Goal: Task Accomplishment & Management: Manage account settings

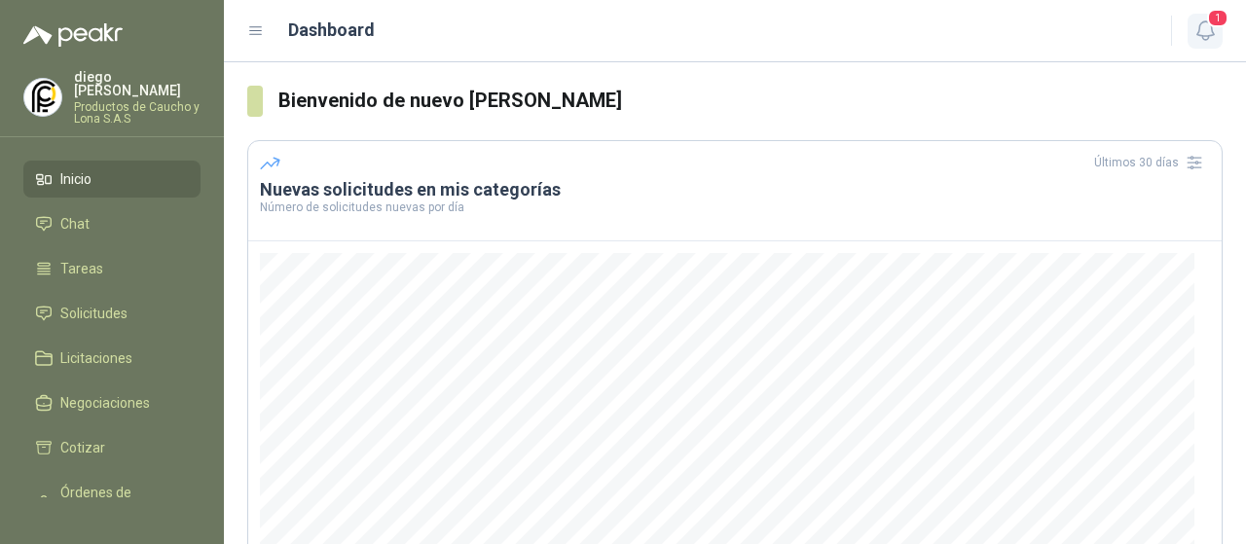
click at [1211, 34] on icon "button" at bounding box center [1204, 30] width 17 height 18
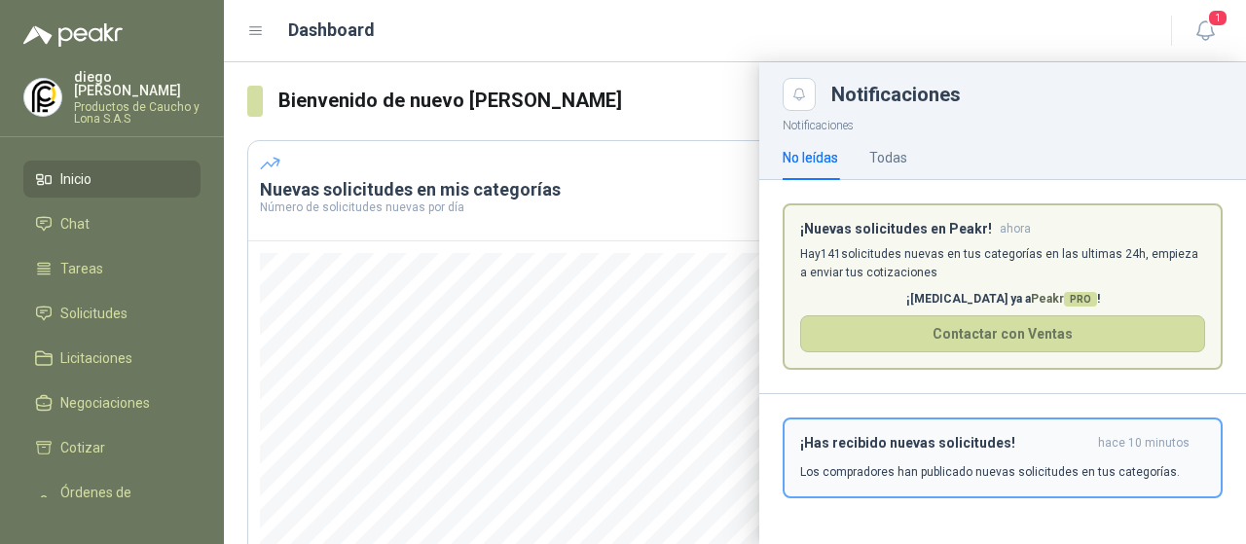
click at [927, 449] on h3 "¡Has recibido nuevas solicitudes!" at bounding box center [945, 443] width 290 height 17
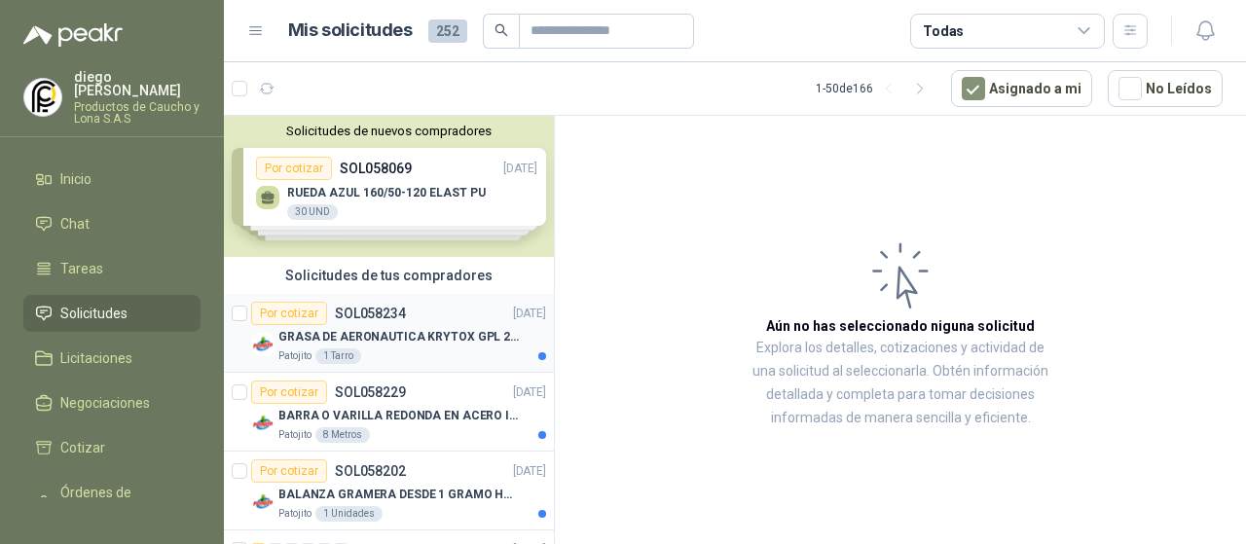
click at [450, 346] on div "GRASA DE AERONAUTICA KRYTOX GPL 207 (SE ADJUNTA IMAGEN DE REFERENCIA)" at bounding box center [412, 336] width 268 height 23
click at [464, 388] on div "Por cotizar SOL058229 [DATE]" at bounding box center [398, 392] width 295 height 23
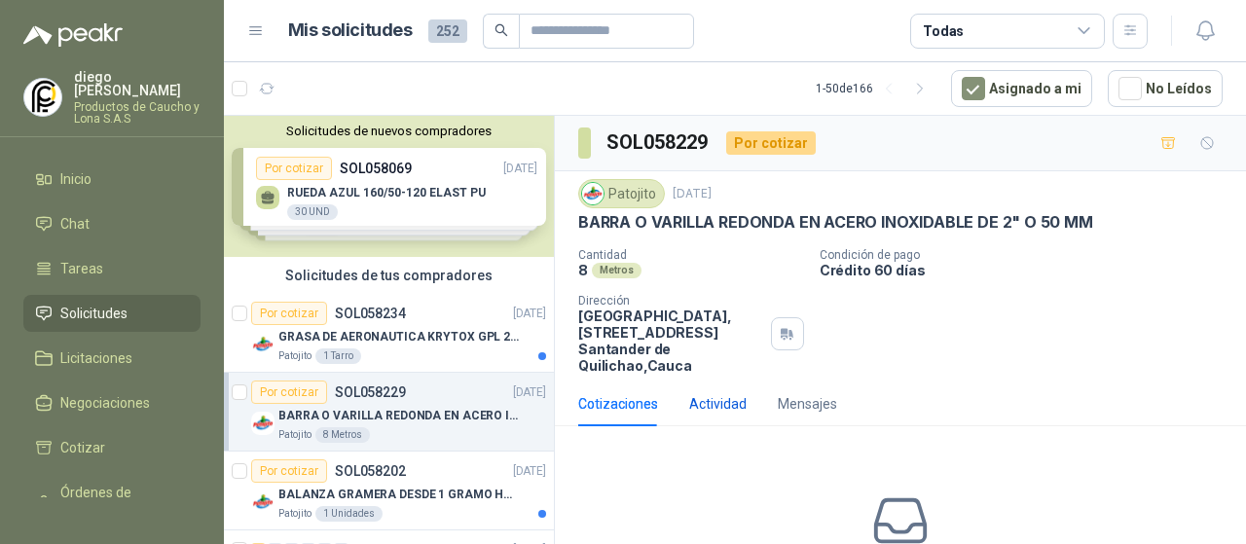
click at [703, 396] on div "Actividad" at bounding box center [717, 403] width 57 height 21
click at [790, 408] on div "Mensajes" at bounding box center [807, 403] width 59 height 21
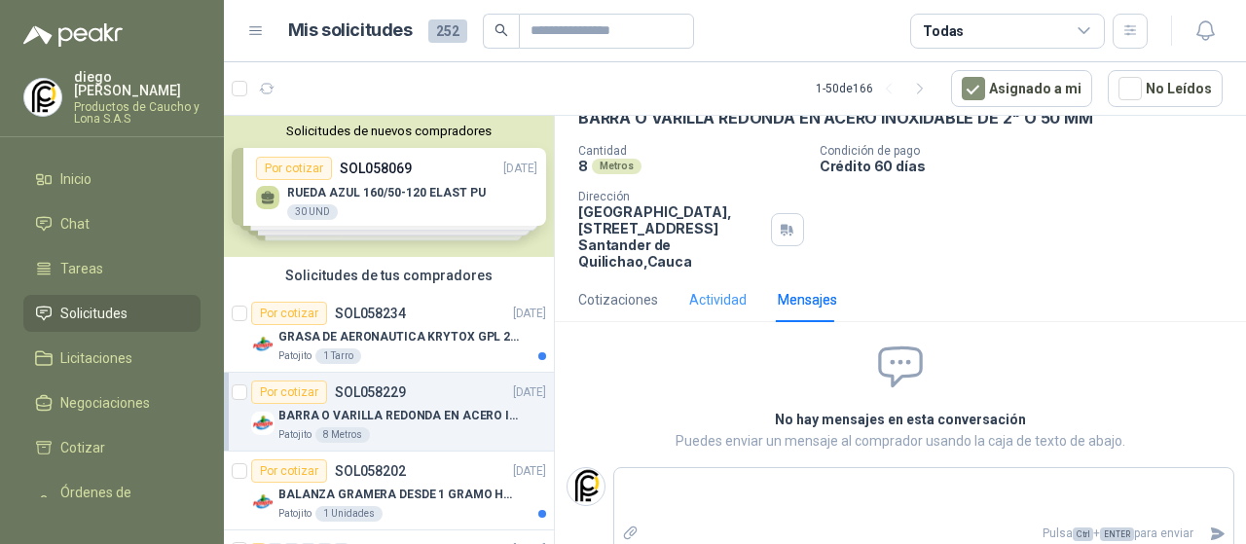
click at [709, 283] on div "Actividad" at bounding box center [717, 299] width 57 height 45
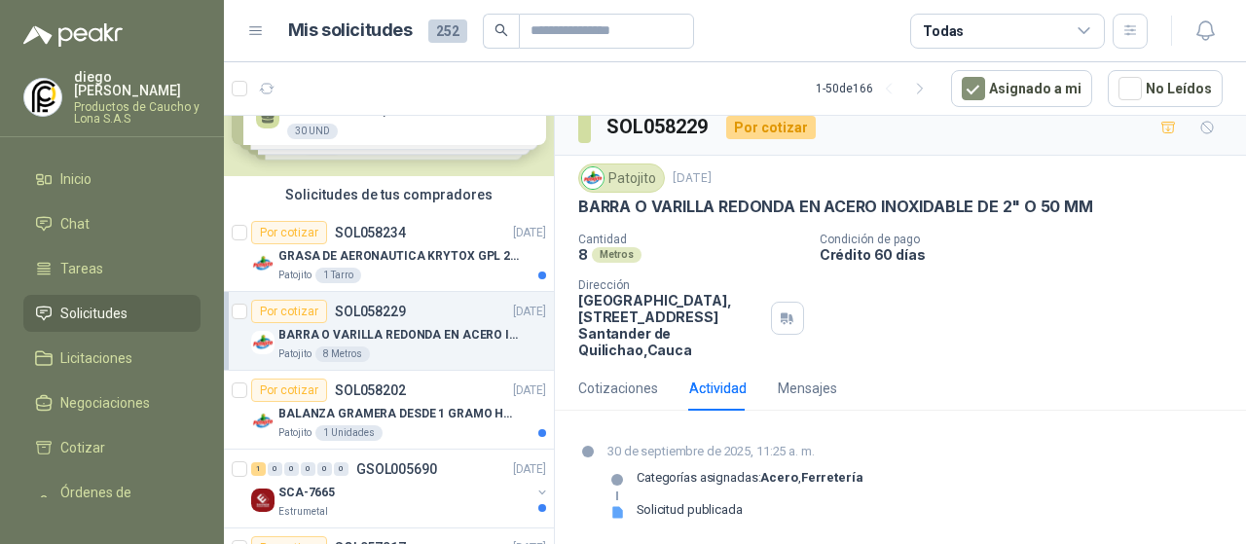
scroll to position [195, 0]
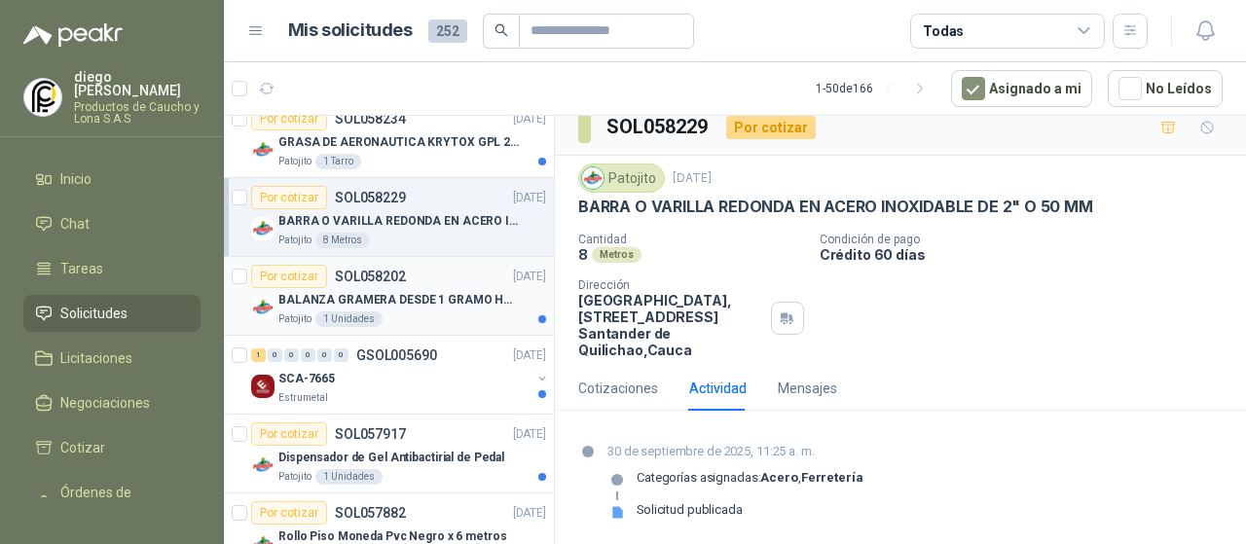
click at [452, 313] on div "Patojito 1 Unidades" at bounding box center [412, 319] width 268 height 16
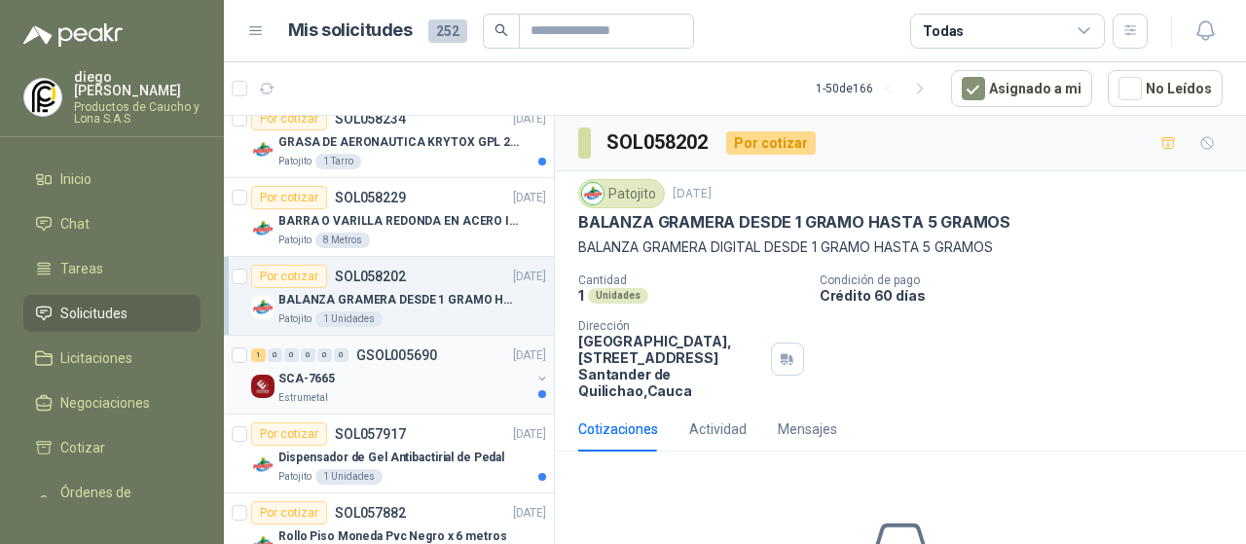
click at [459, 371] on div "SCA-7665" at bounding box center [404, 378] width 252 height 23
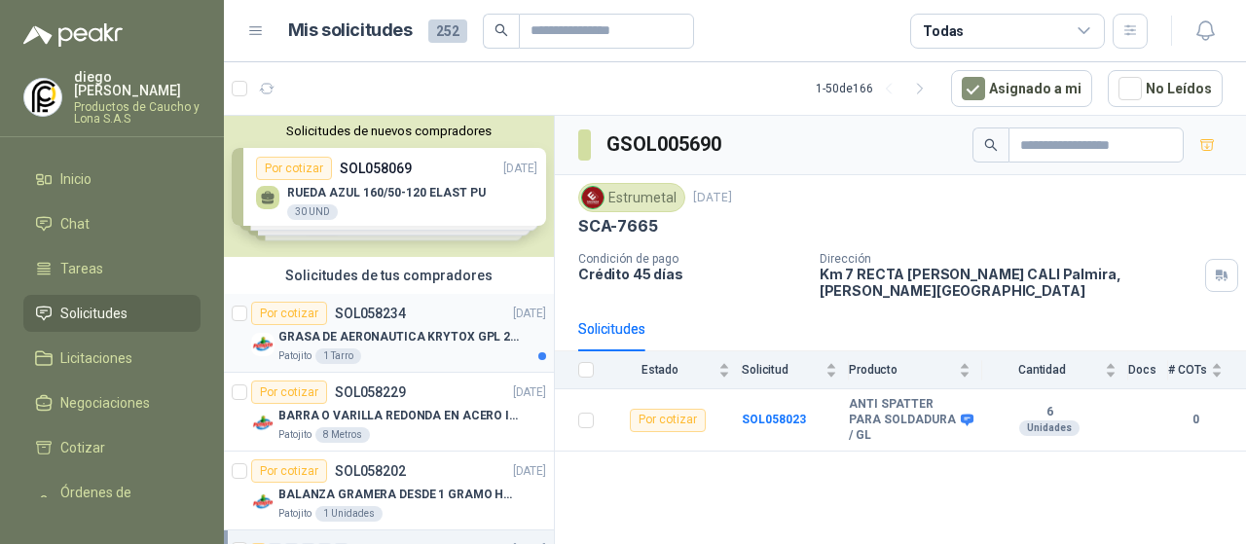
click at [454, 355] on div "Patojito 1 Tarro" at bounding box center [412, 356] width 268 height 16
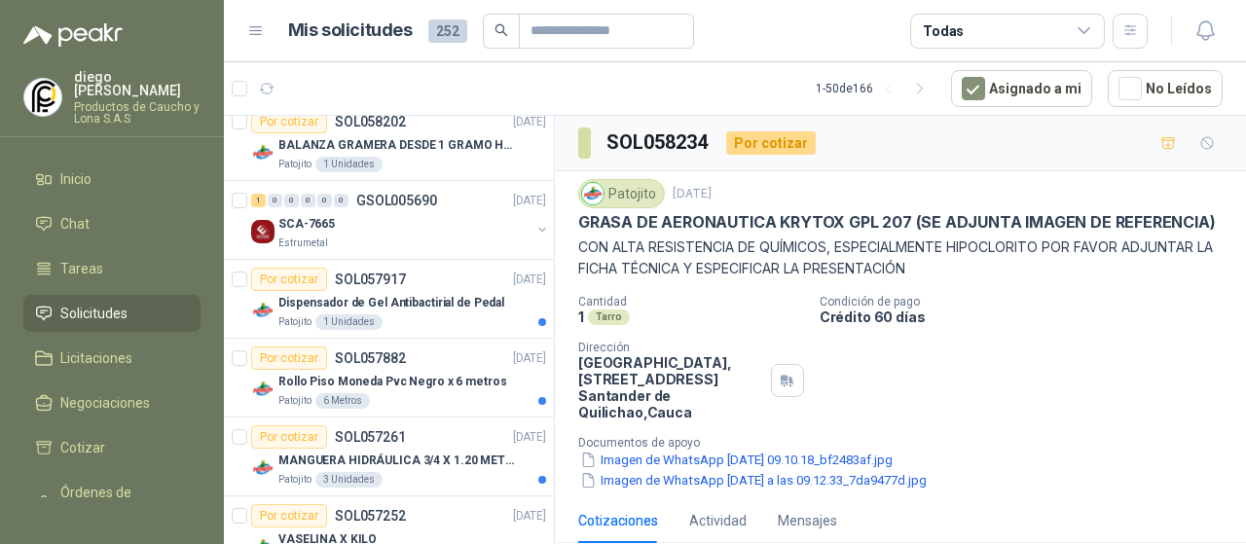
scroll to position [389, 0]
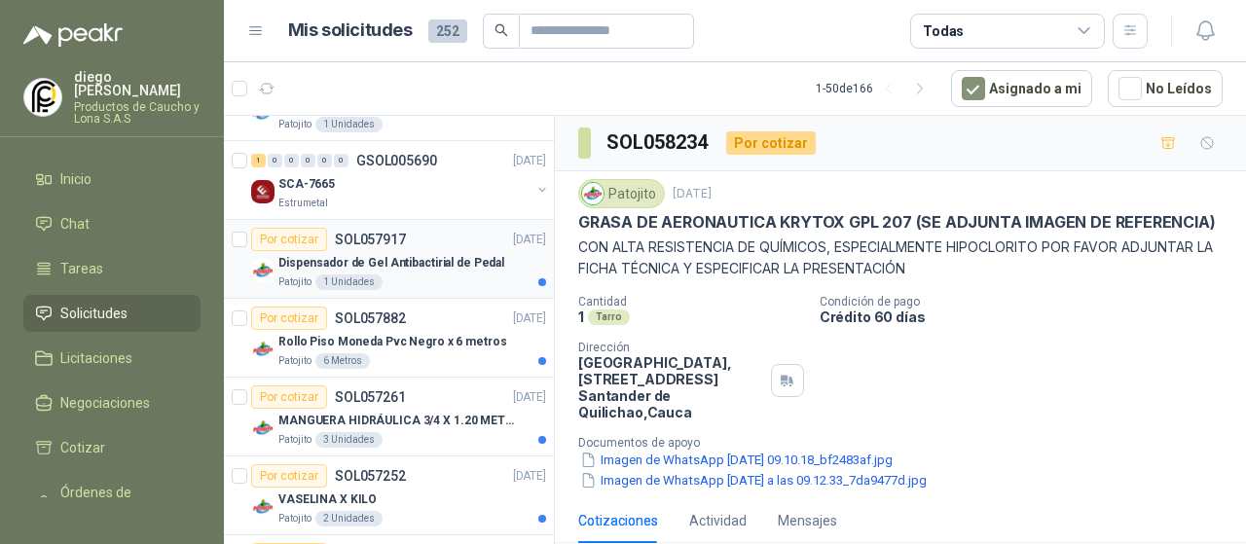
click at [453, 281] on div "Patojito 1 Unidades" at bounding box center [412, 282] width 268 height 16
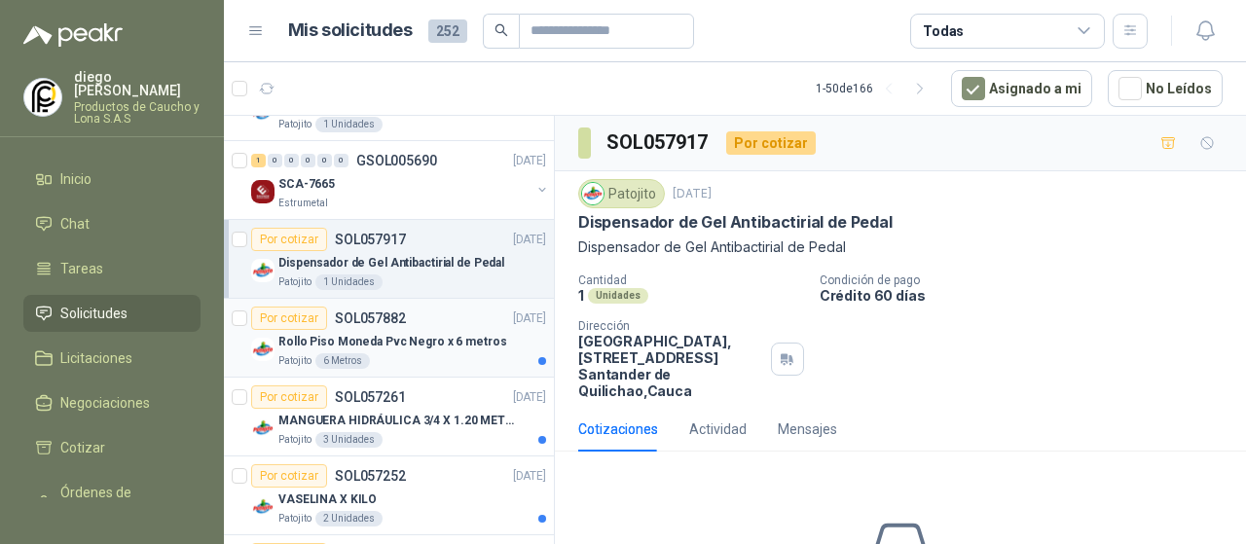
click at [475, 349] on div "Rollo Piso Moneda Pvc Negro x 6 metros" at bounding box center [412, 341] width 268 height 23
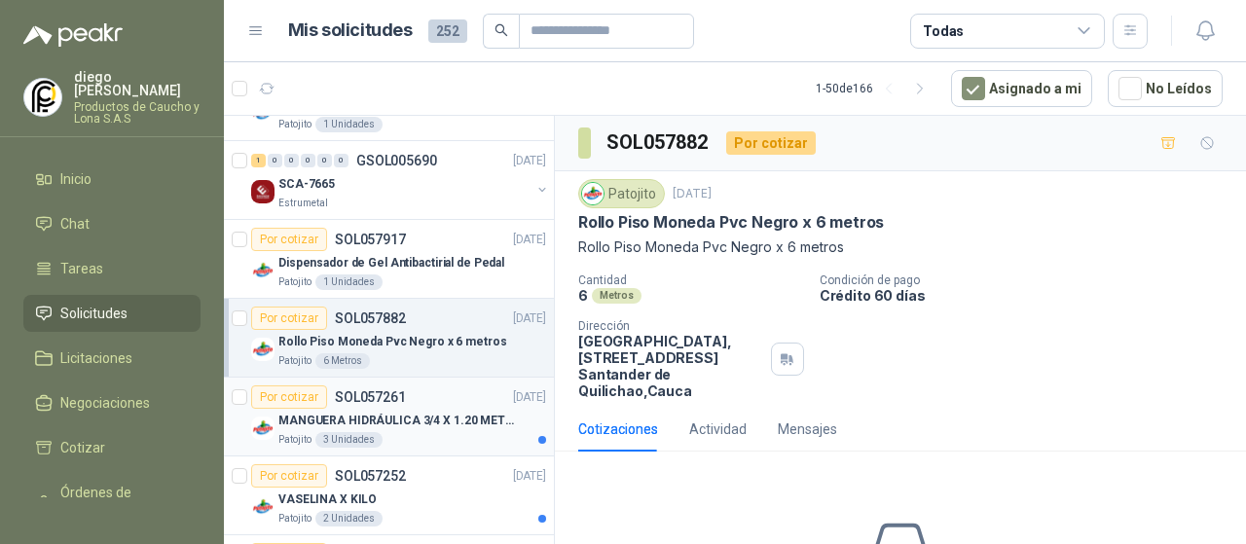
click at [489, 432] on div "Patojito 3 Unidades" at bounding box center [412, 440] width 268 height 16
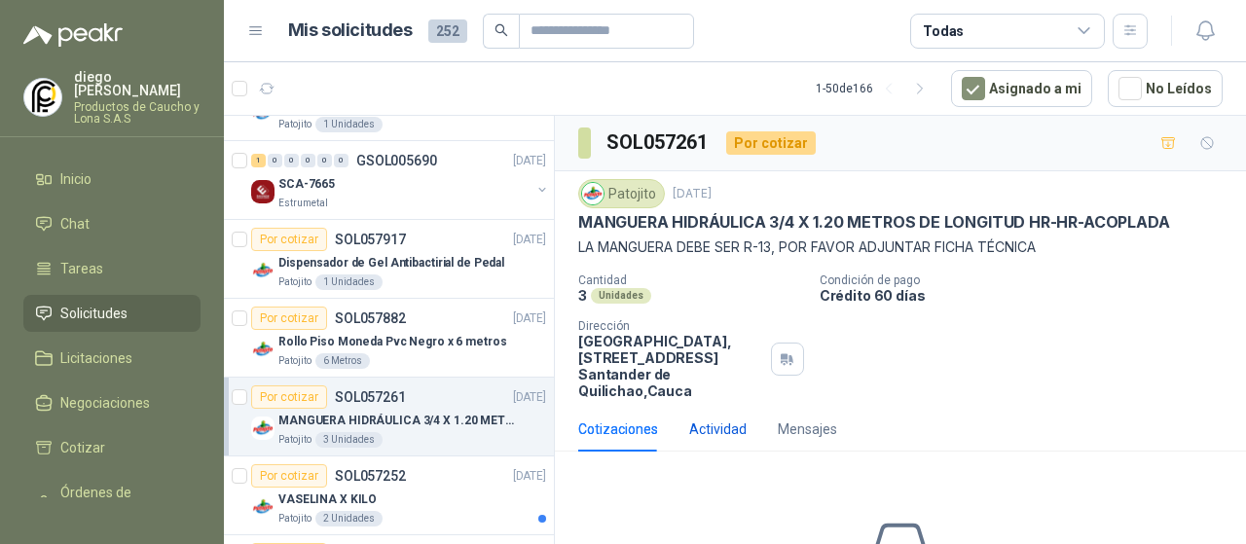
click at [719, 429] on div "Actividad" at bounding box center [717, 428] width 57 height 21
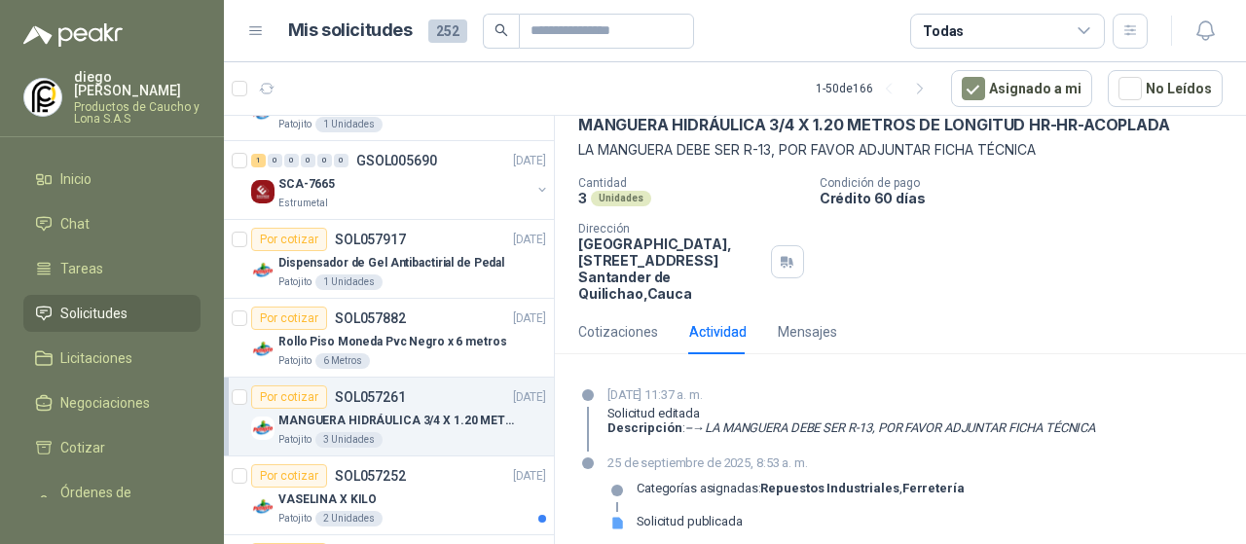
scroll to position [109, 0]
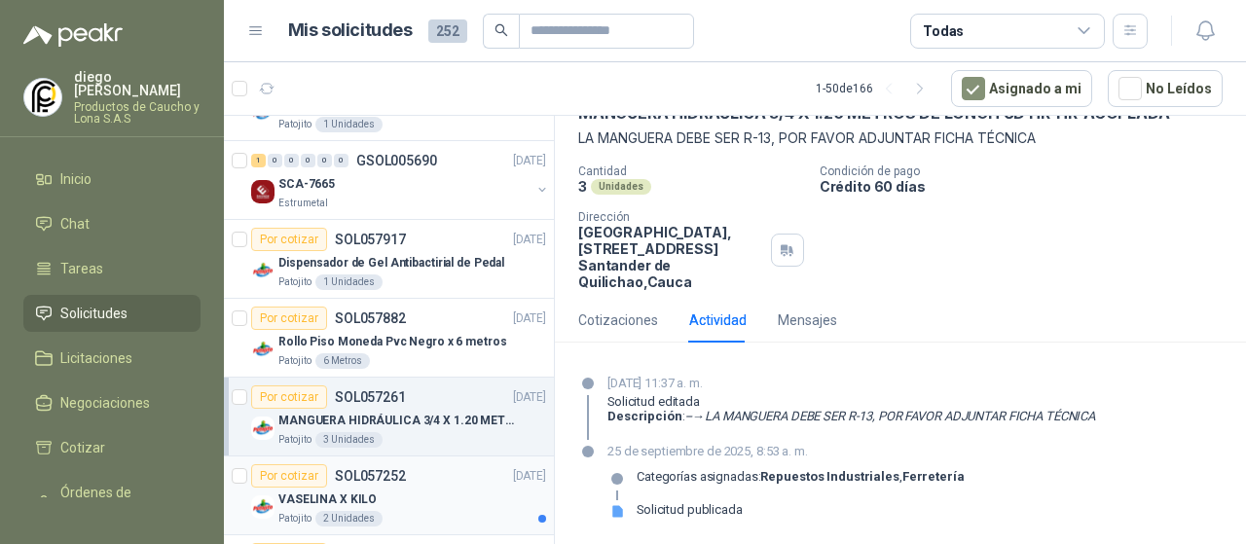
click at [345, 470] on p "SOL057252" at bounding box center [370, 476] width 71 height 14
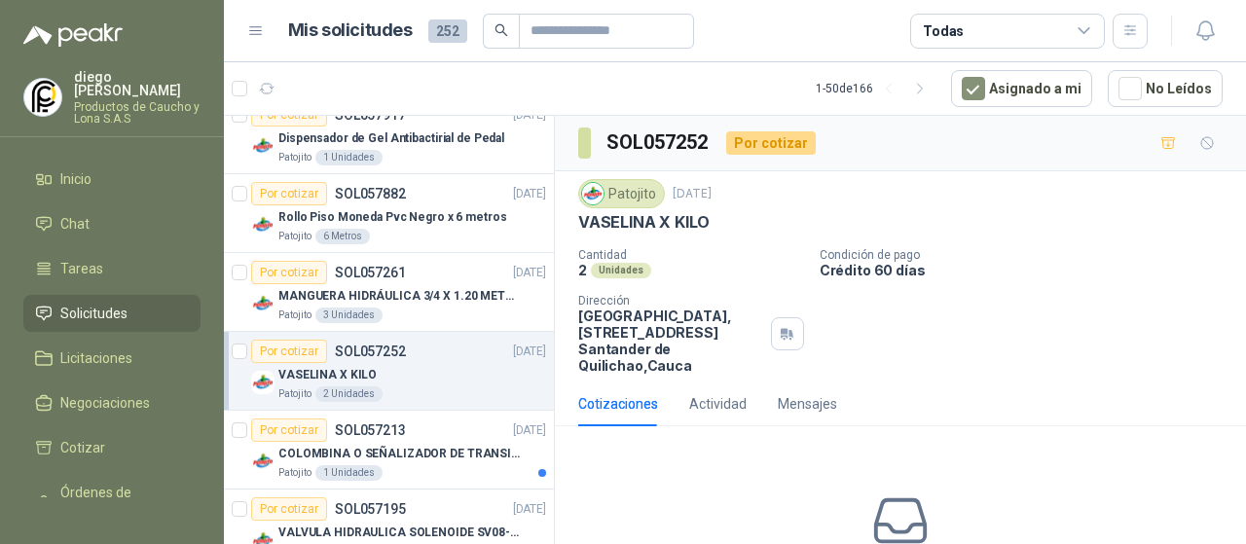
scroll to position [584, 0]
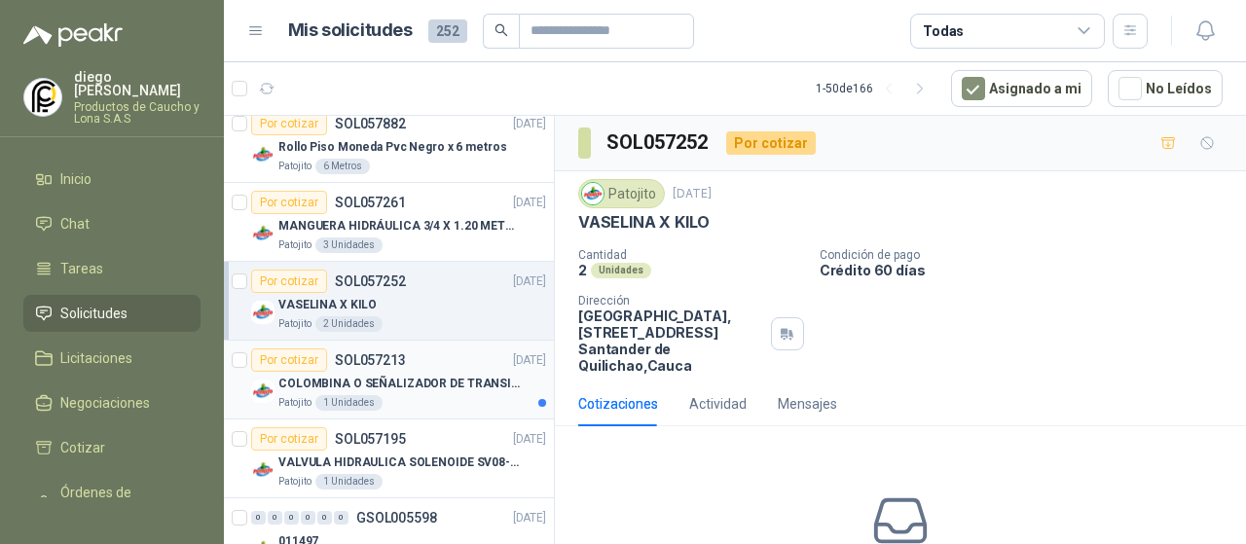
click at [411, 401] on div "Patojito 1 Unidades" at bounding box center [412, 403] width 268 height 16
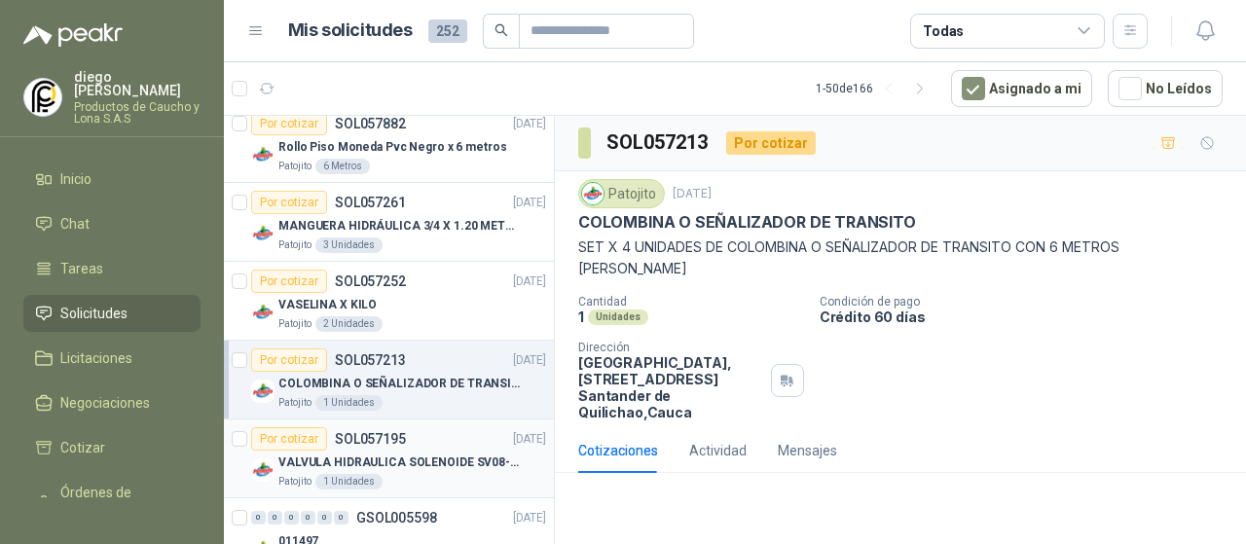
click at [480, 441] on div "Por cotizar SOL057195 [DATE]" at bounding box center [398, 438] width 295 height 23
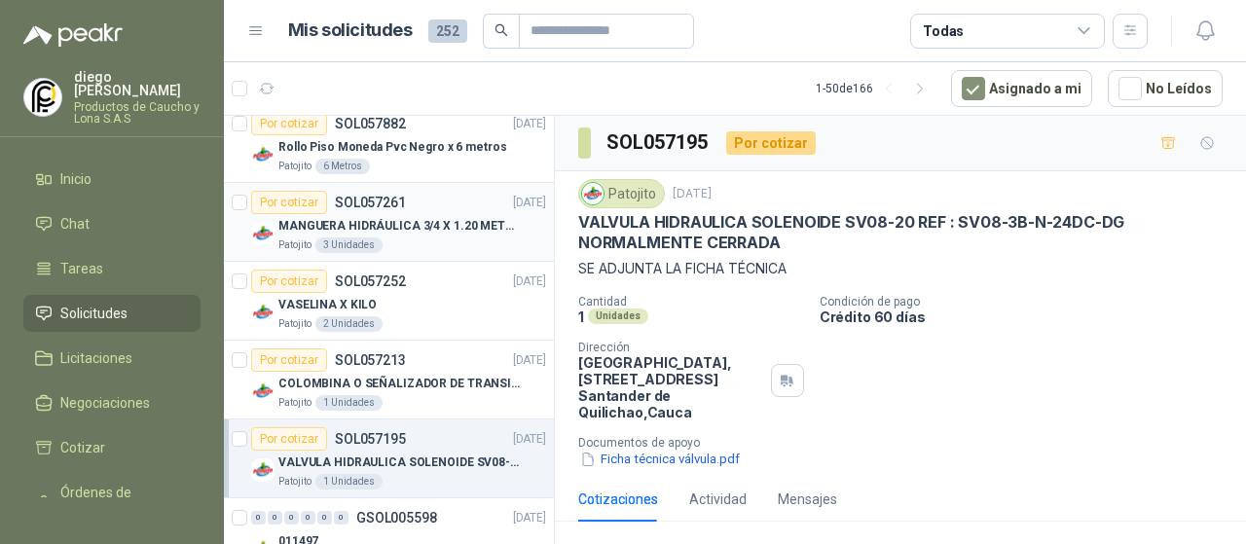
click at [475, 237] on div "Patojito 3 Unidades" at bounding box center [412, 245] width 268 height 16
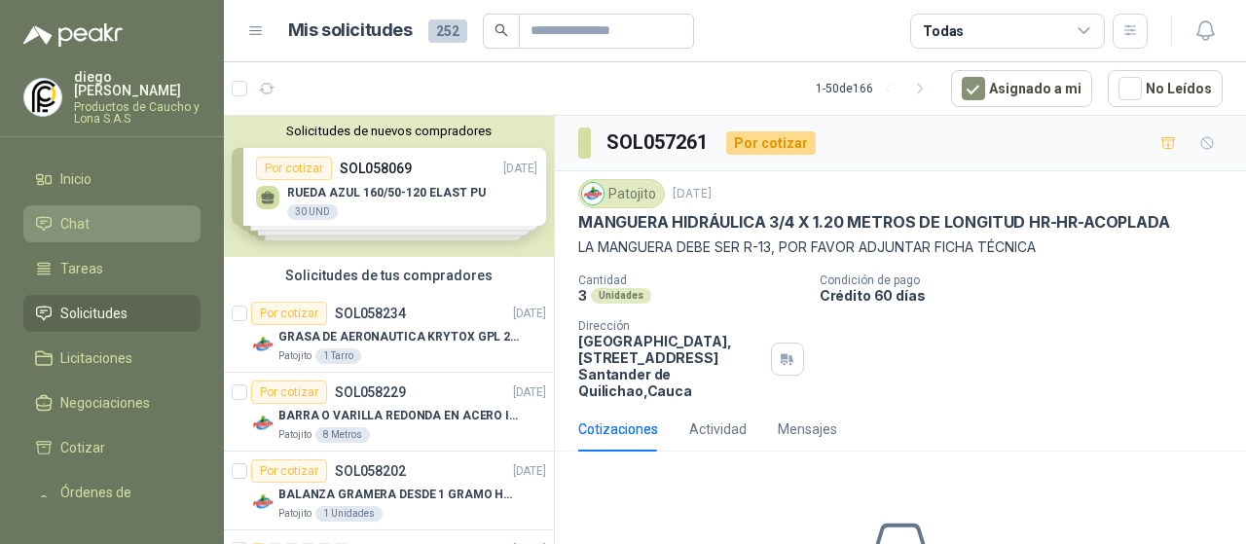
click at [78, 213] on span "Chat" at bounding box center [74, 223] width 29 height 21
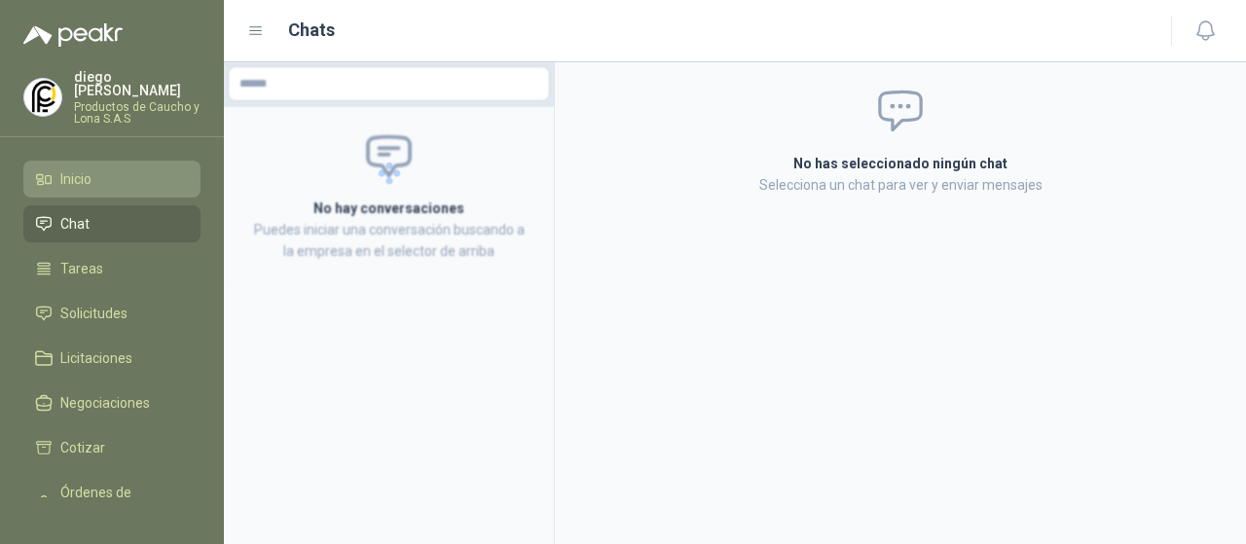
click at [91, 174] on span "Inicio" at bounding box center [75, 178] width 31 height 21
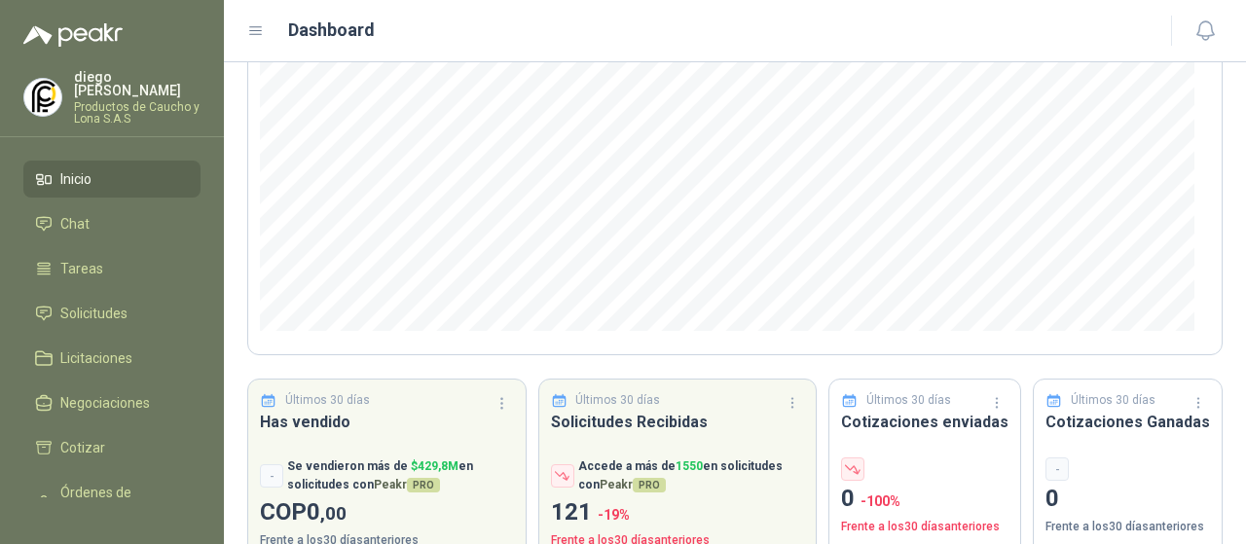
scroll to position [331, 0]
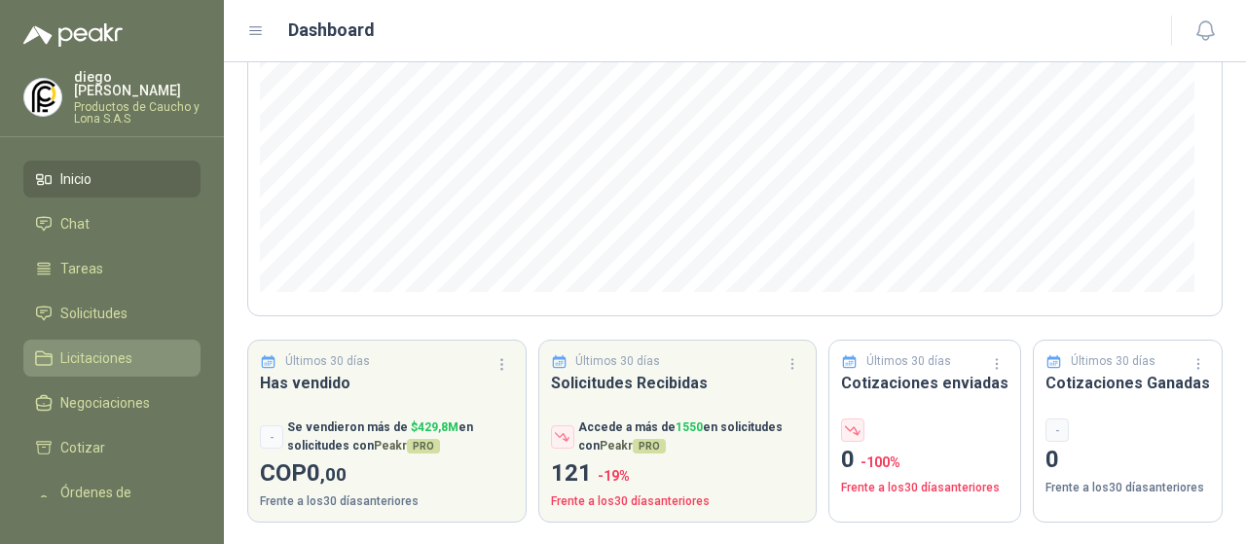
click at [139, 347] on li "Licitaciones" at bounding box center [112, 357] width 154 height 21
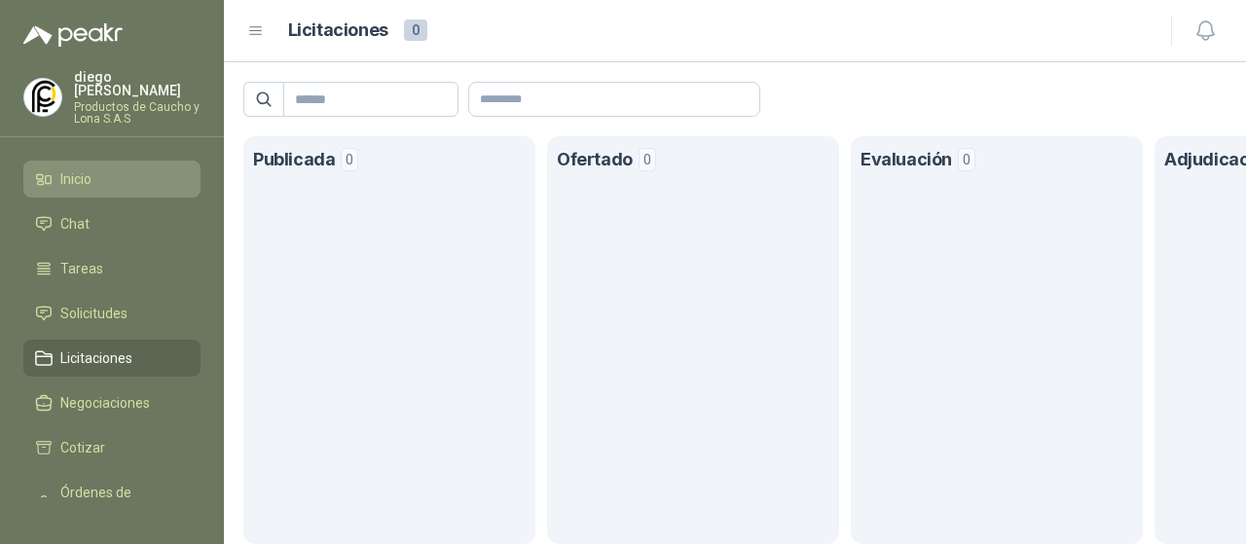
click at [104, 172] on li "Inicio" at bounding box center [112, 178] width 154 height 21
